Goal: Navigation & Orientation: Find specific page/section

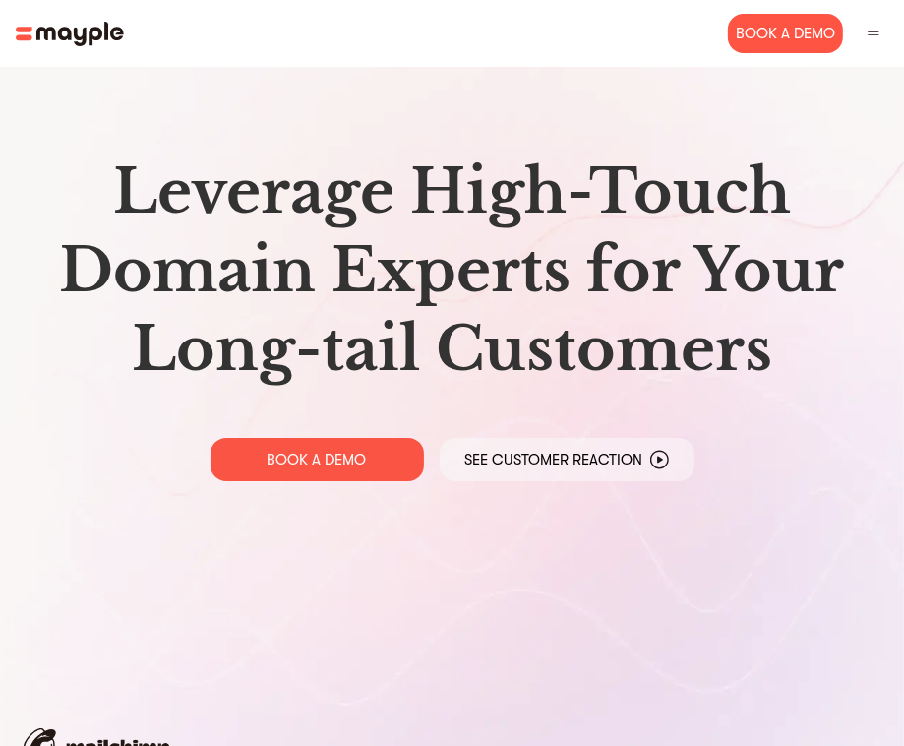
click at [878, 21] on div at bounding box center [874, 34] width 30 height 30
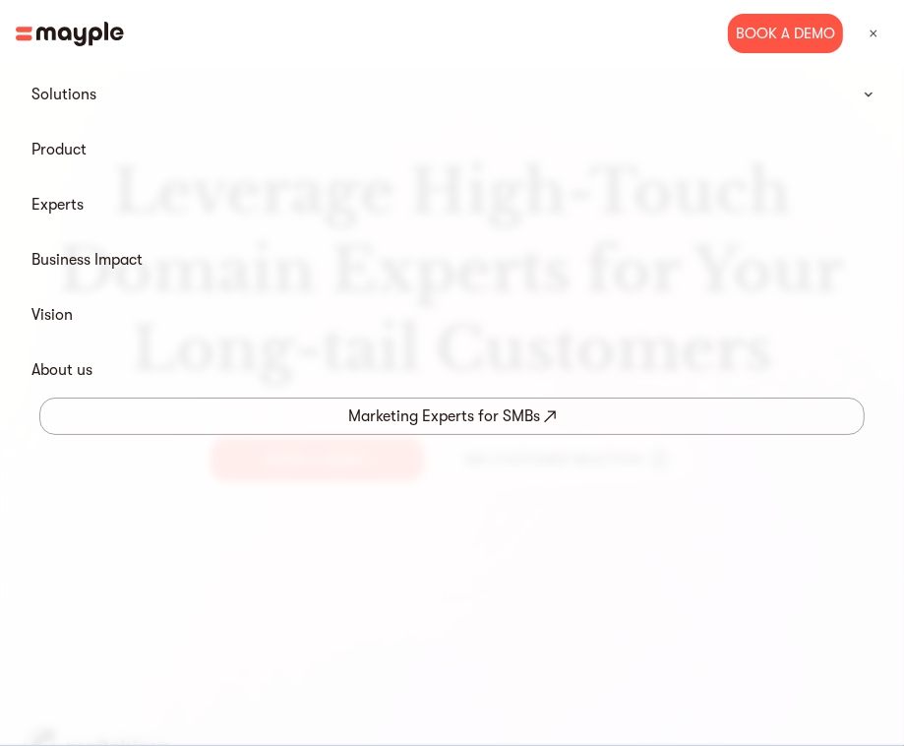
click at [880, 32] on img at bounding box center [874, 34] width 18 height 18
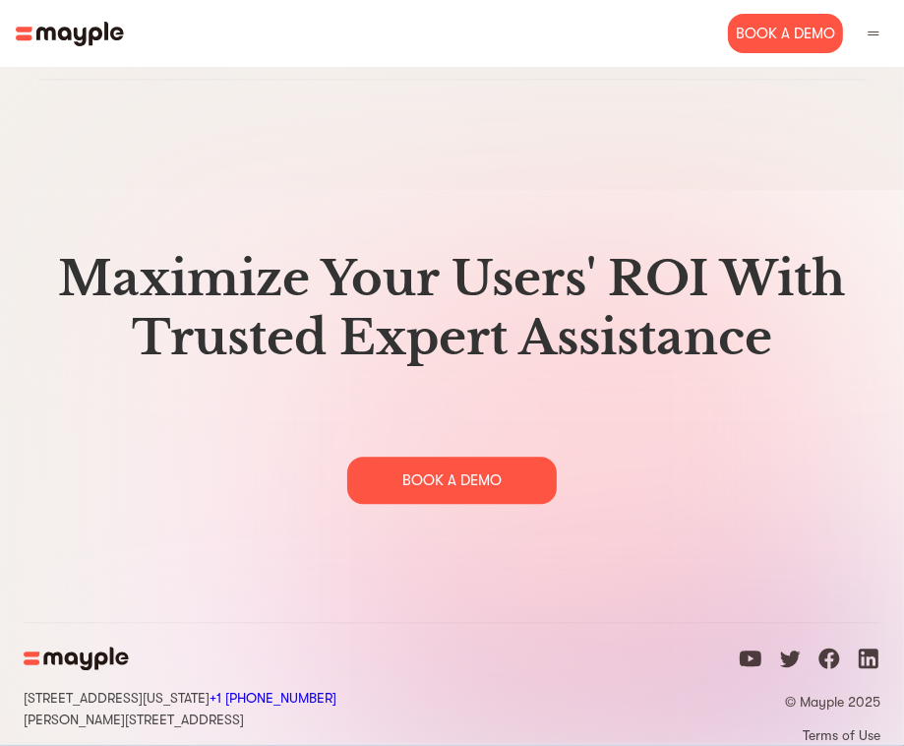
scroll to position [11902, 0]
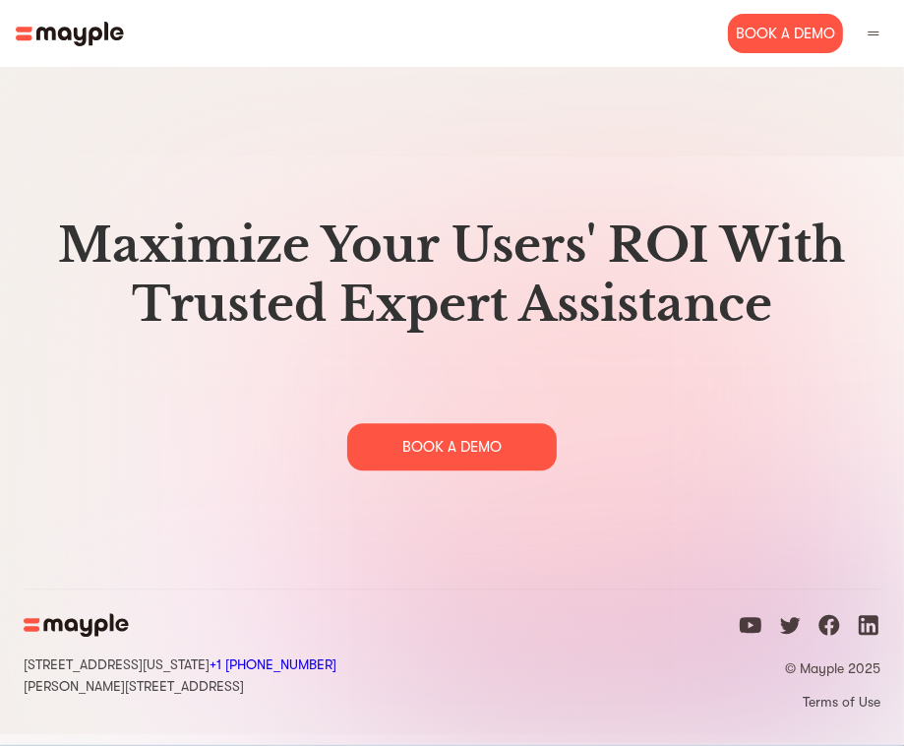
drag, startPoint x: 407, startPoint y: 660, endPoint x: 326, endPoint y: 692, distance: 87.5
click at [325, 692] on div "15 West 38 Street MB#532 New York, NY +1 929-335-6572 Sharon st. 4, Giv'atayim,…" at bounding box center [452, 661] width 857 height 146
click at [417, 734] on div "15 West 38 Street MB#532 New York, NY +1 929-335-6572 Sharon st. 4, Giv'atayim,…" at bounding box center [452, 661] width 857 height 146
click at [405, 624] on div "15 West 38 Street MB#532 New York, NY +1 929-335-6572 Sharon st. 4, Giv'atayim,…" at bounding box center [452, 661] width 857 height 146
click at [55, 635] on img at bounding box center [76, 625] width 105 height 24
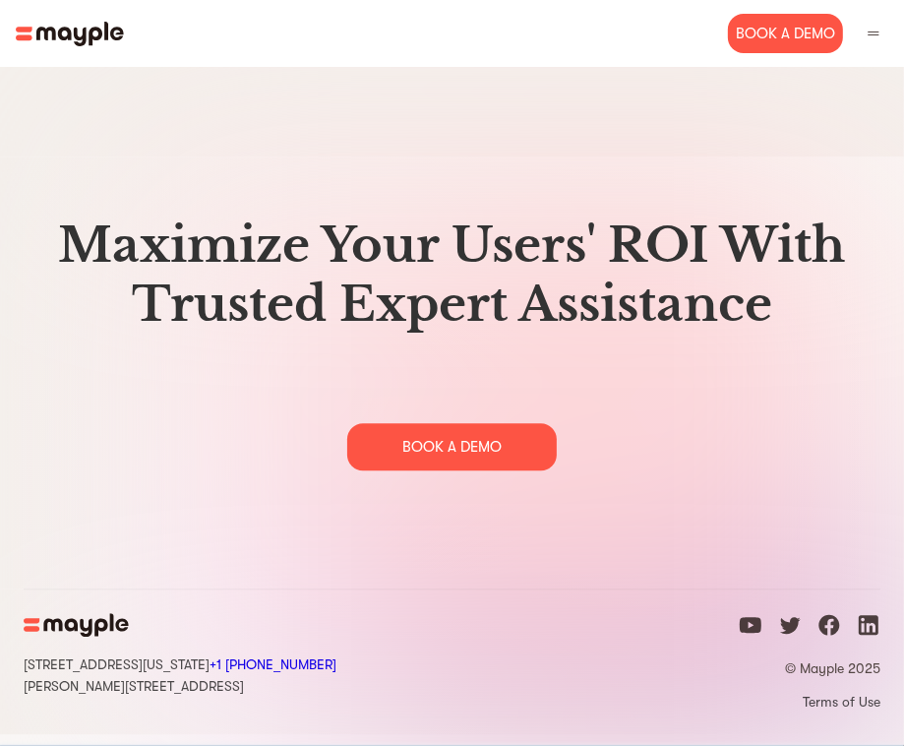
click at [23, 630] on div "15 West 38 Street MB#532 New York, NY +1 929-335-6572 Sharon st. 4, Giv'atayim,…" at bounding box center [452, 661] width 904 height 146
click at [874, 24] on div at bounding box center [874, 34] width 30 height 30
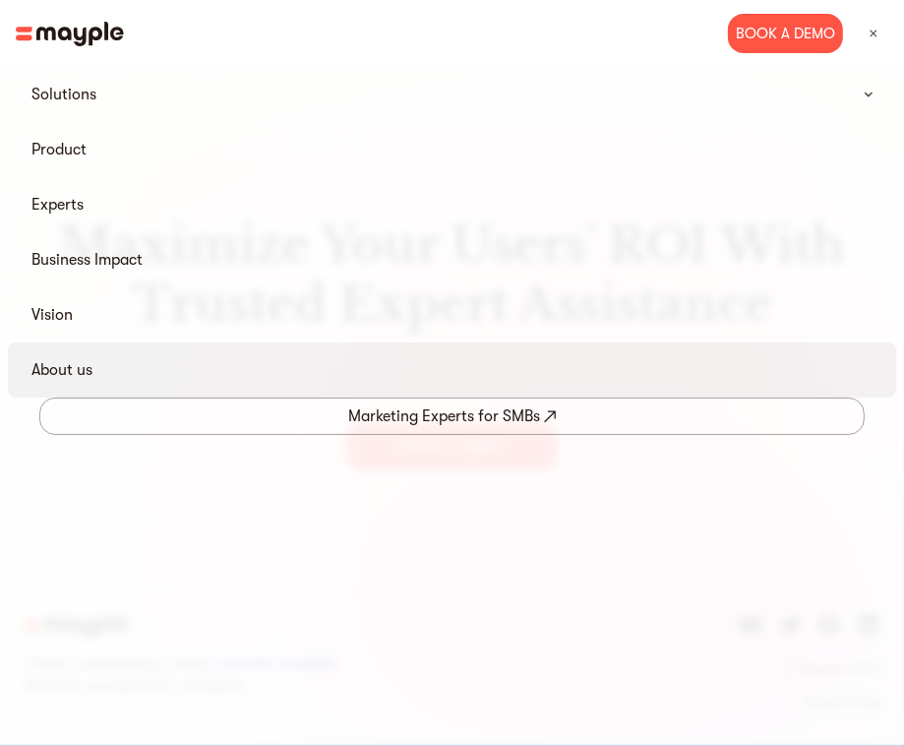
click at [66, 367] on link "About us" at bounding box center [61, 370] width 61 height 24
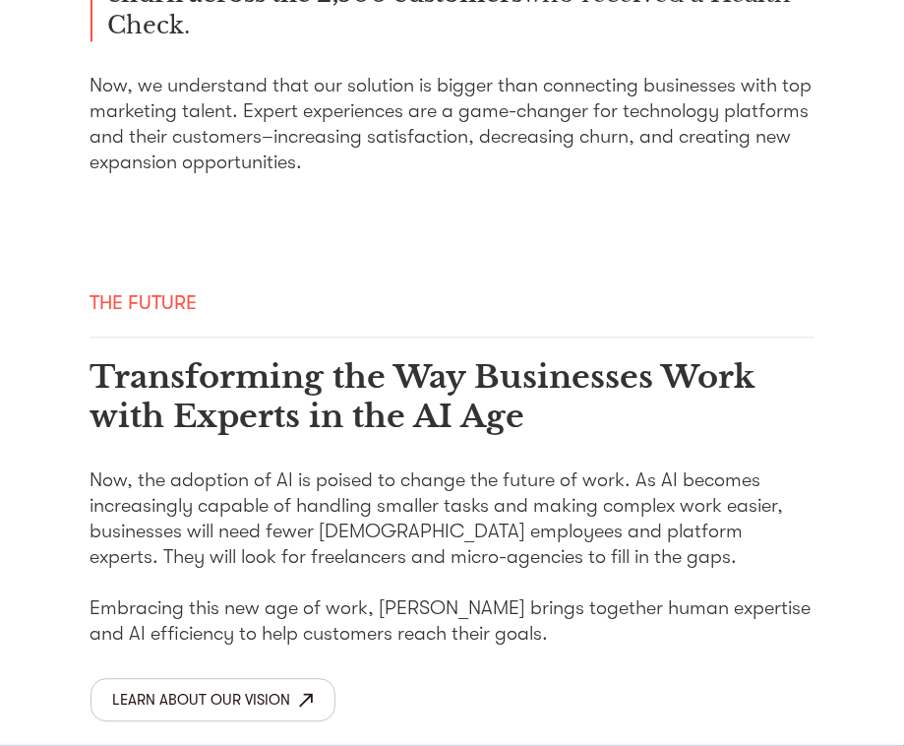
scroll to position [3310, 0]
